Goal: Information Seeking & Learning: Learn about a topic

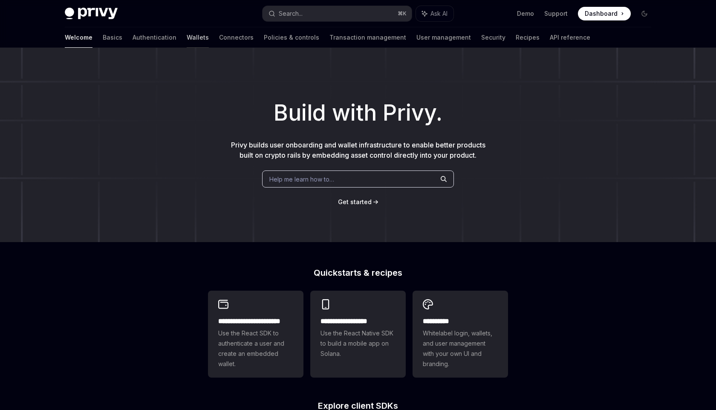
click at [187, 38] on link "Wallets" at bounding box center [198, 37] width 22 height 20
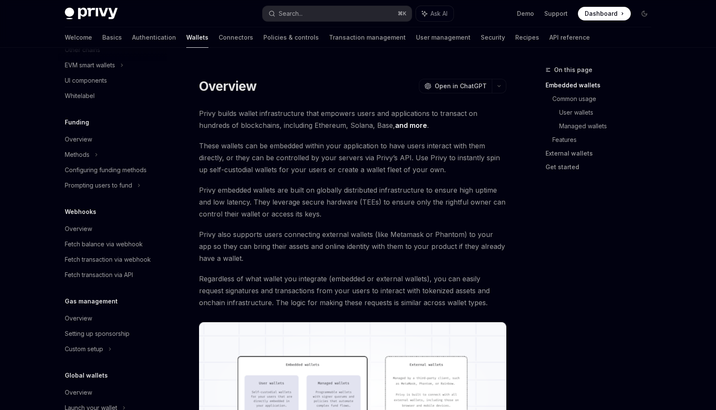
scroll to position [288, 0]
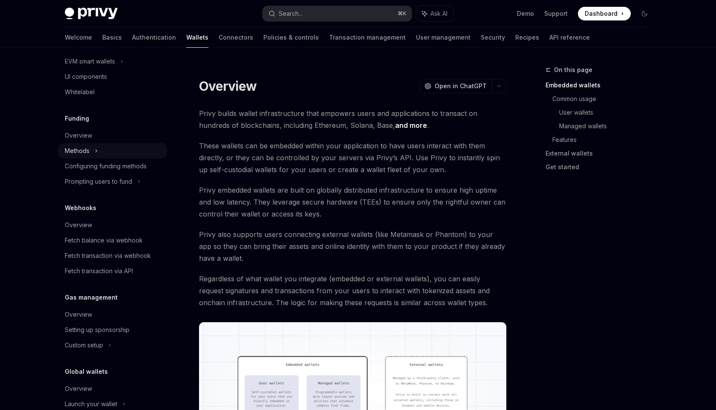
click at [102, 156] on div "Methods" at bounding box center [112, 150] width 109 height 15
type textarea "*"
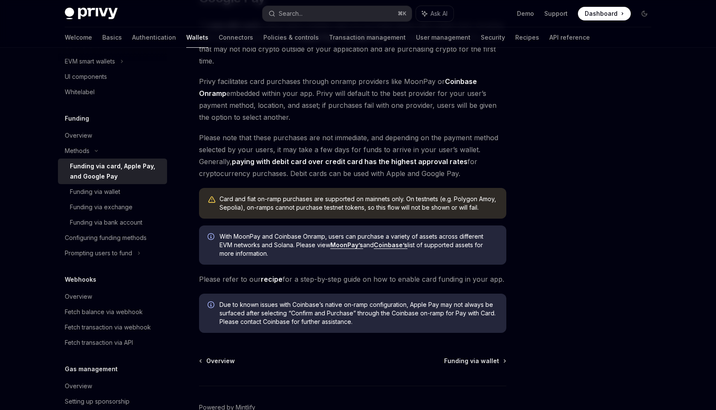
scroll to position [104, 0]
